Goal: Task Accomplishment & Management: Use online tool/utility

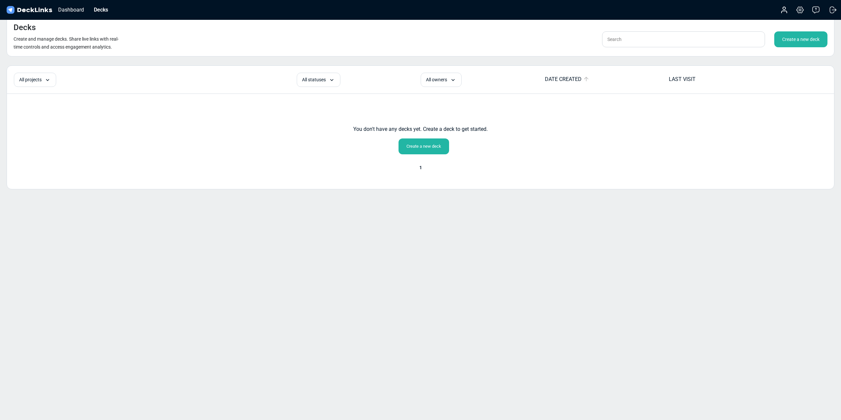
click at [47, 11] on img at bounding box center [29, 10] width 48 height 10
click at [69, 10] on div "Dashboard" at bounding box center [71, 10] width 32 height 8
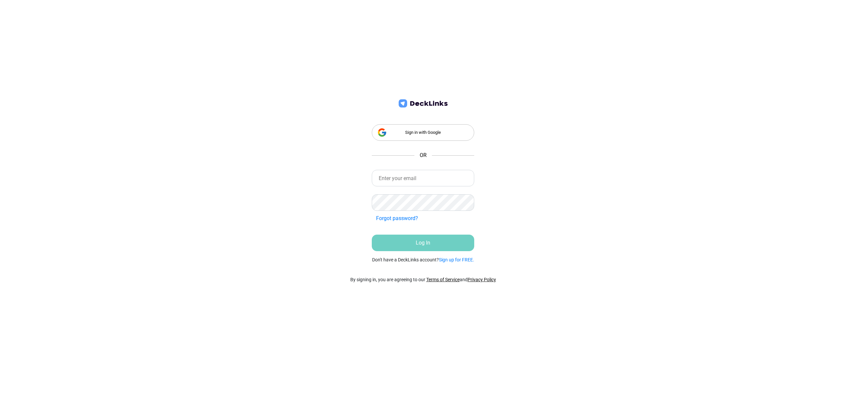
click at [422, 136] on div "Sign in with Google" at bounding box center [423, 132] width 102 height 17
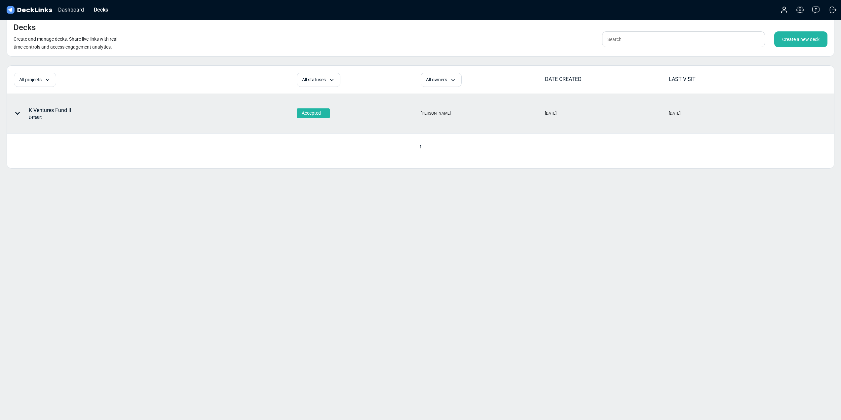
click at [68, 113] on div "K Ventures Fund II Default" at bounding box center [50, 113] width 42 height 14
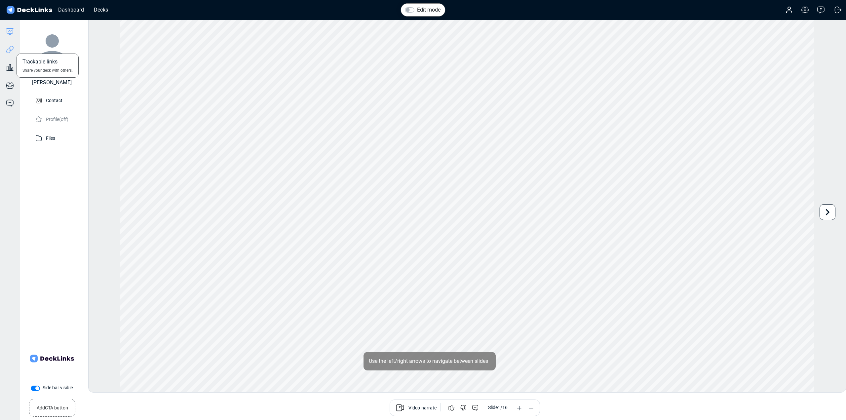
click at [10, 51] on icon at bounding box center [10, 50] width 8 height 8
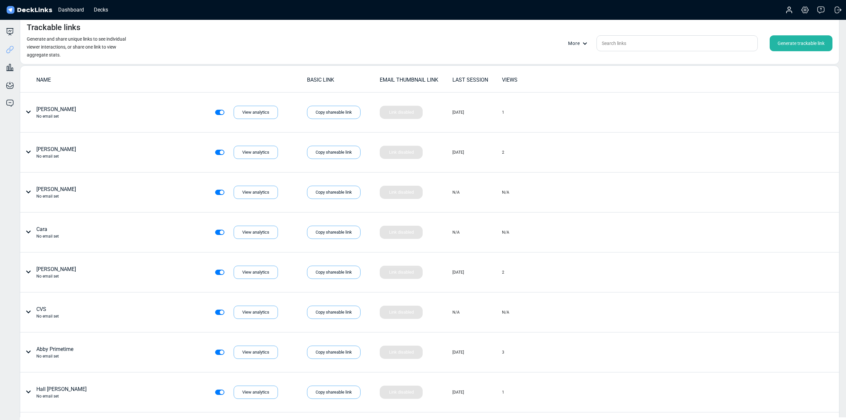
click at [789, 47] on div "Generate trackable link" at bounding box center [801, 43] width 63 height 16
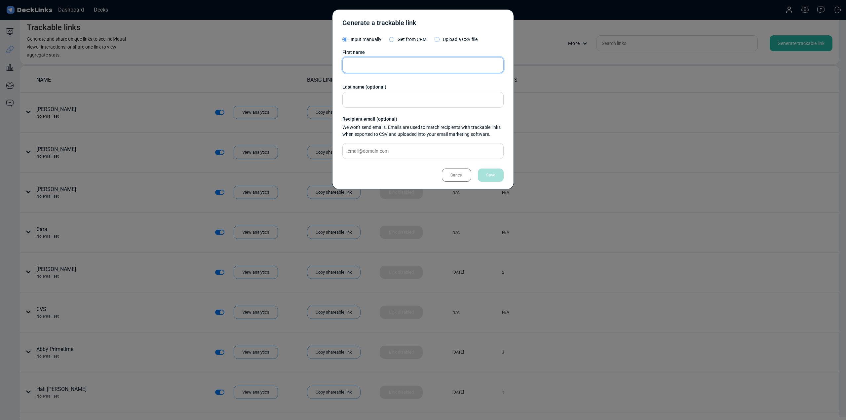
drag, startPoint x: 381, startPoint y: 62, endPoint x: 376, endPoint y: 64, distance: 4.9
click at [380, 63] on input "text" at bounding box center [422, 65] width 161 height 16
type input "[PERSON_NAME]"
click at [491, 175] on div "Save" at bounding box center [491, 175] width 26 height 13
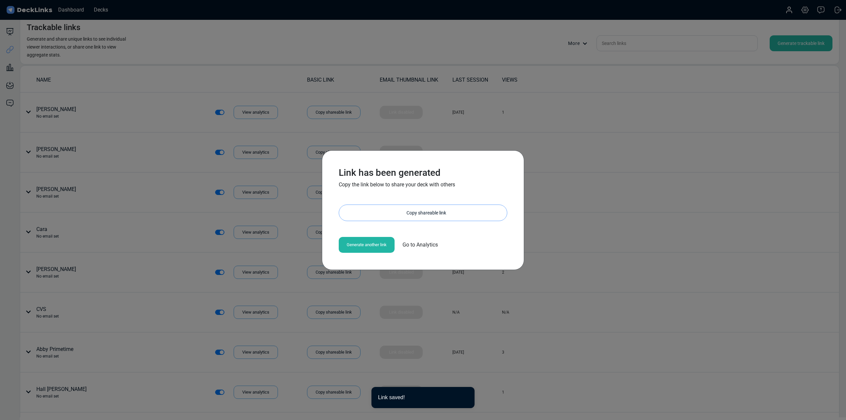
click at [413, 214] on div "Copy shareable link" at bounding box center [426, 213] width 161 height 16
